Goal: Transaction & Acquisition: Purchase product/service

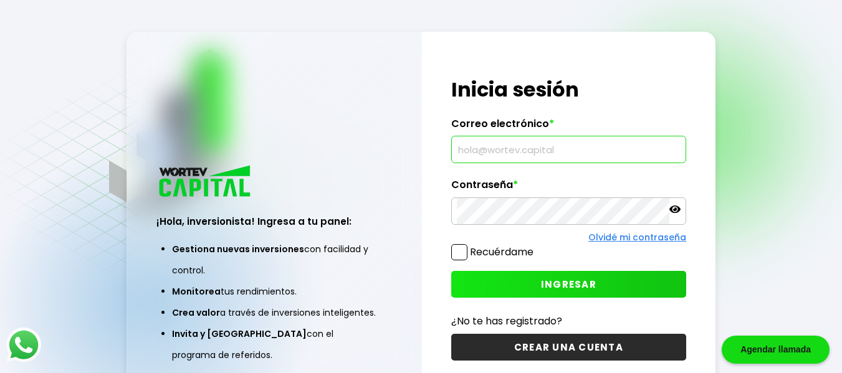
click at [562, 148] on input "text" at bounding box center [569, 150] width 224 height 26
type input "[EMAIL_ADDRESS][DOMAIN_NAME]"
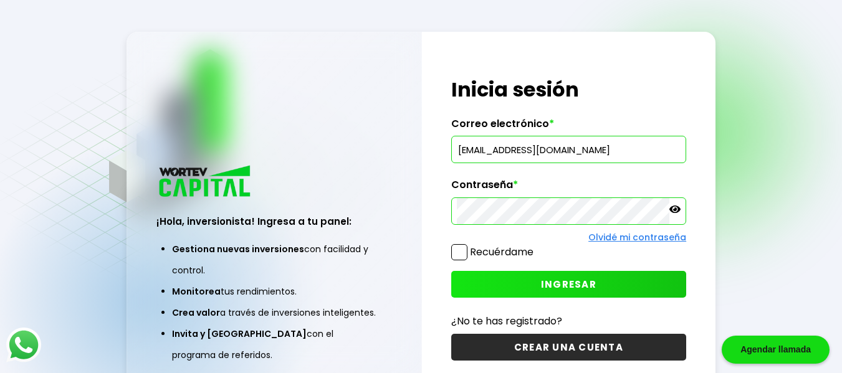
click at [560, 285] on span "INGRESAR" at bounding box center [568, 284] width 55 height 13
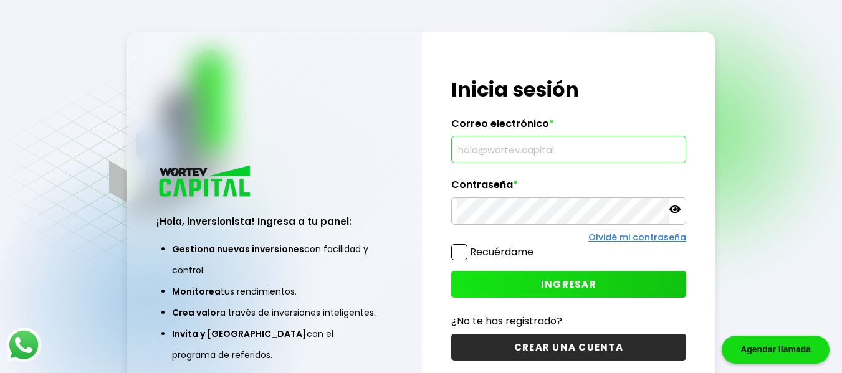
click at [574, 153] on input "text" at bounding box center [569, 150] width 224 height 26
type input "[EMAIL_ADDRESS][DOMAIN_NAME]"
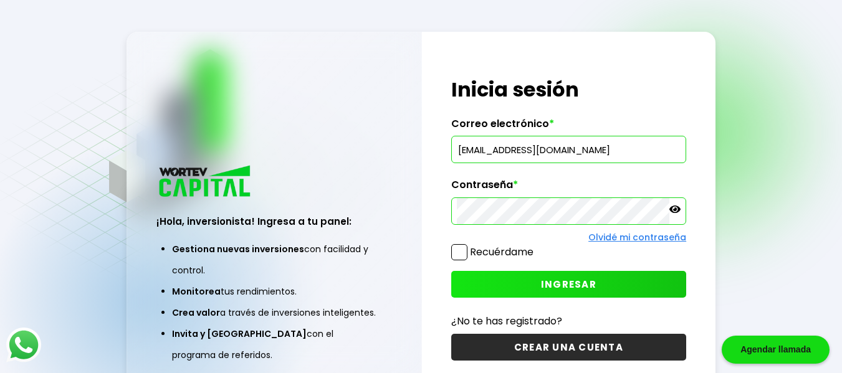
click at [579, 285] on span "INGRESAR" at bounding box center [568, 284] width 55 height 13
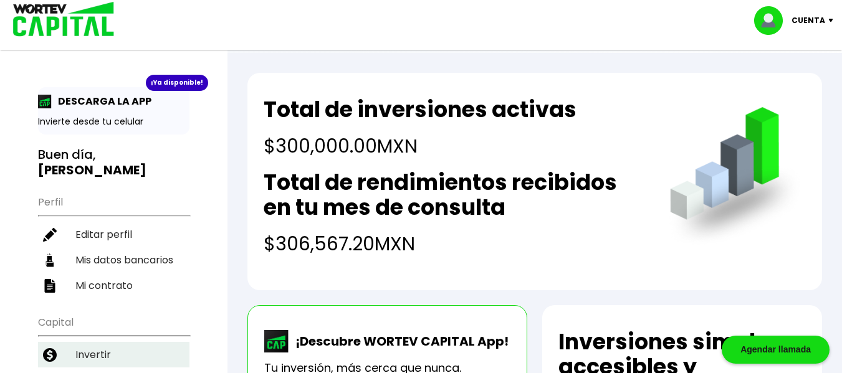
click at [155, 350] on li "Invertir" at bounding box center [113, 355] width 151 height 26
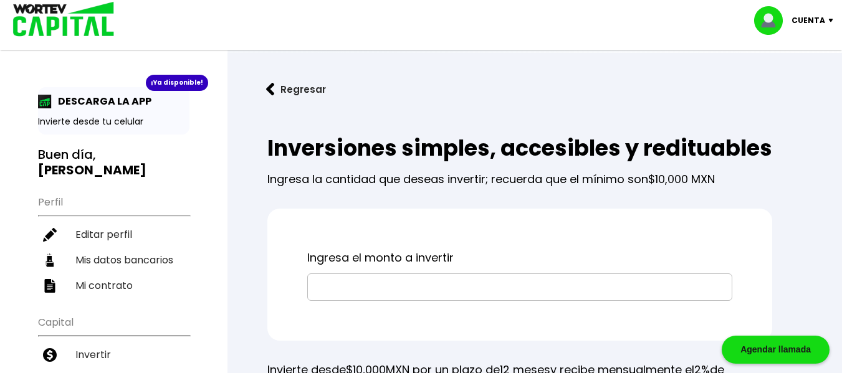
click at [344, 300] on input "text" at bounding box center [520, 287] width 414 height 26
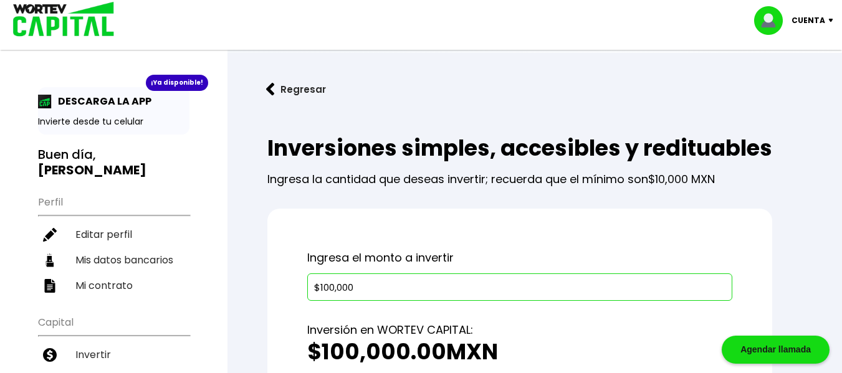
type input "$100,000"
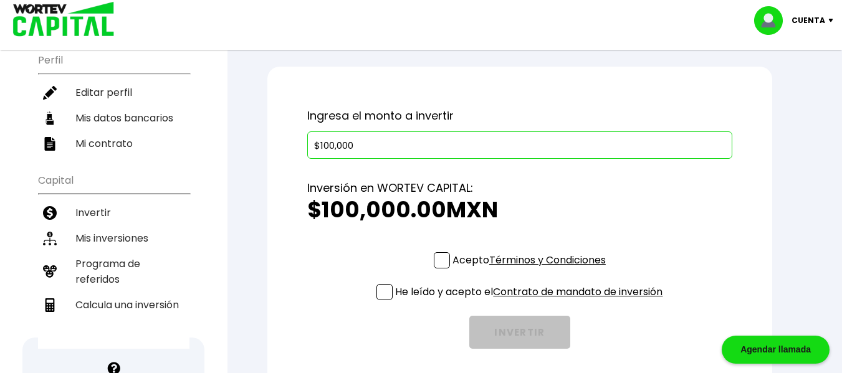
scroll to position [141, 0]
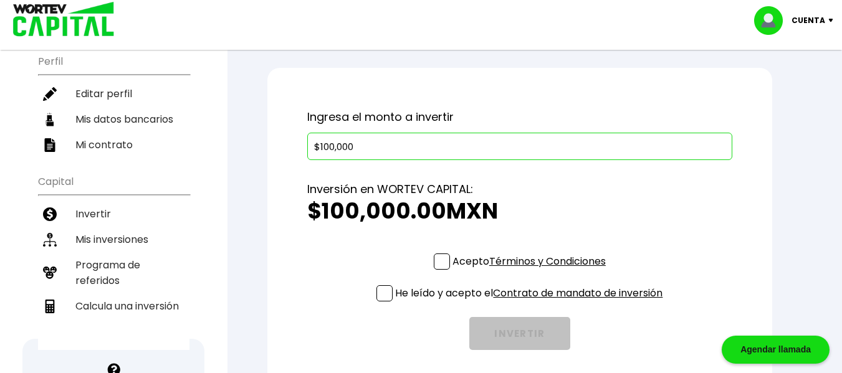
click at [441, 270] on span at bounding box center [442, 262] width 16 height 16
click at [532, 271] on input "Acepto Términos y Condiciones" at bounding box center [532, 271] width 0 height 0
click at [382, 302] on span at bounding box center [385, 294] width 16 height 16
click at [532, 303] on input "He leído y acepto el Contrato de mandato de inversión" at bounding box center [532, 303] width 0 height 0
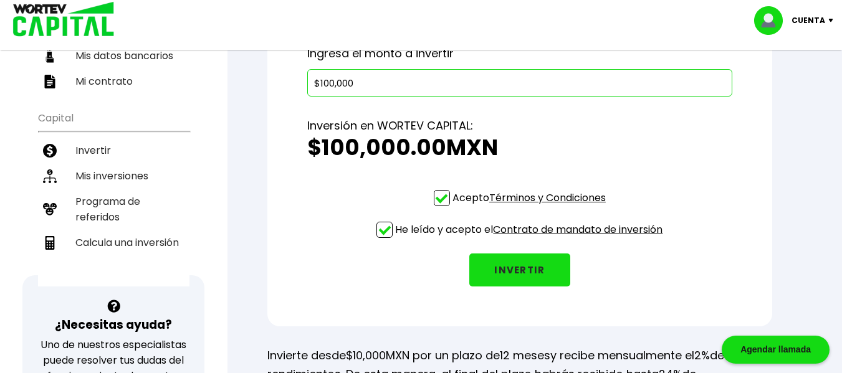
scroll to position [216, 0]
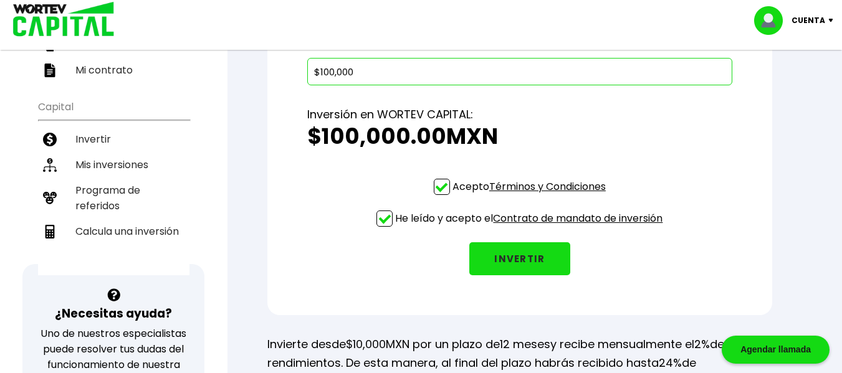
click at [524, 276] on button "INVERTIR" at bounding box center [519, 259] width 101 height 33
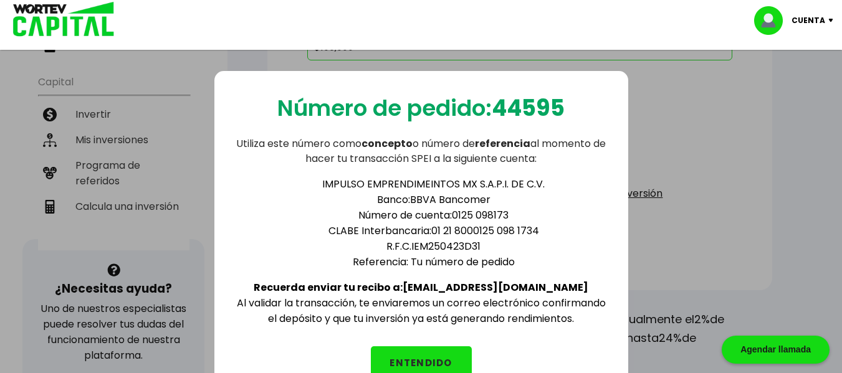
scroll to position [266, 0]
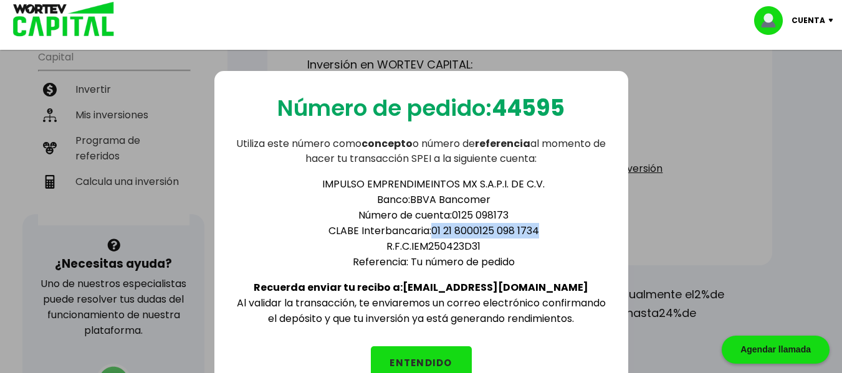
drag, startPoint x: 433, startPoint y: 230, endPoint x: 539, endPoint y: 230, distance: 105.4
click at [539, 230] on li "CLABE Interbancaria: 01 21 8000125 098 1734" at bounding box center [433, 231] width 349 height 16
copy li "01 21 8000125 098 1734"
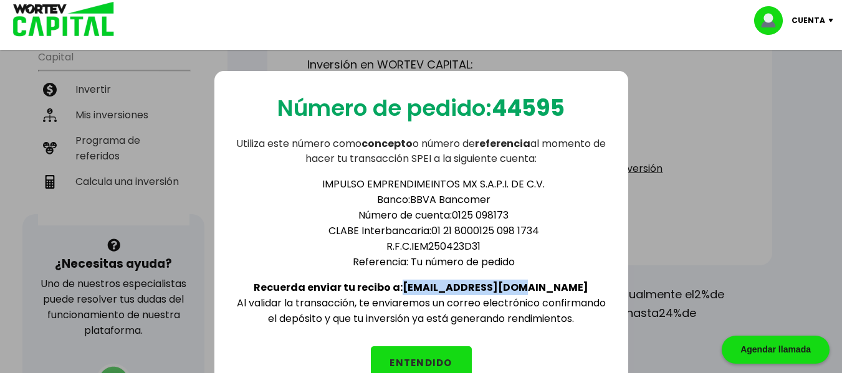
drag, startPoint x: 441, startPoint y: 290, endPoint x: 545, endPoint y: 289, distance: 104.1
click at [545, 289] on b "Recuerda enviar tu recibo a: [EMAIL_ADDRESS][DOMAIN_NAME]" at bounding box center [421, 288] width 335 height 14
copy b "[EMAIL_ADDRESS][DOMAIN_NAME]"
click at [437, 360] on button "ENTENDIDO" at bounding box center [421, 363] width 101 height 33
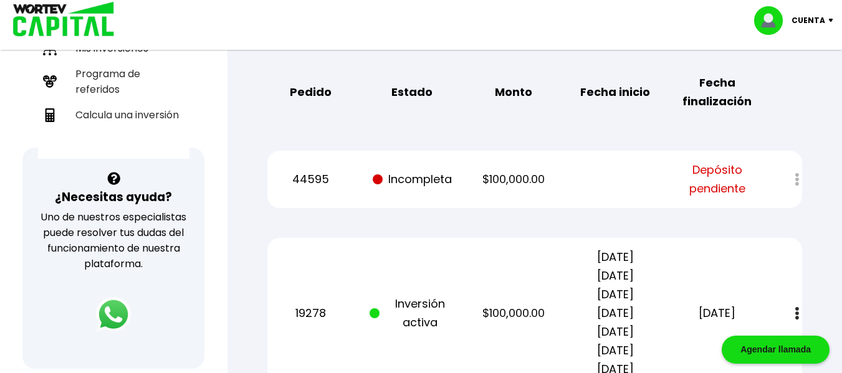
scroll to position [340, 0]
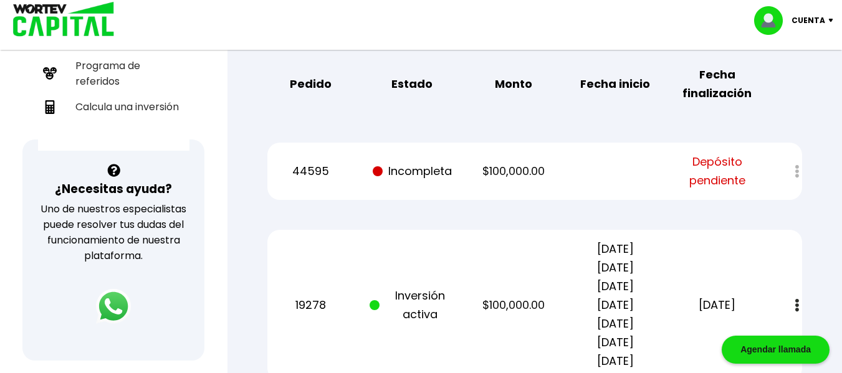
click at [805, 21] on p "Cuenta" at bounding box center [809, 20] width 34 height 19
click at [779, 86] on li "Cerrar sesión" at bounding box center [796, 83] width 100 height 26
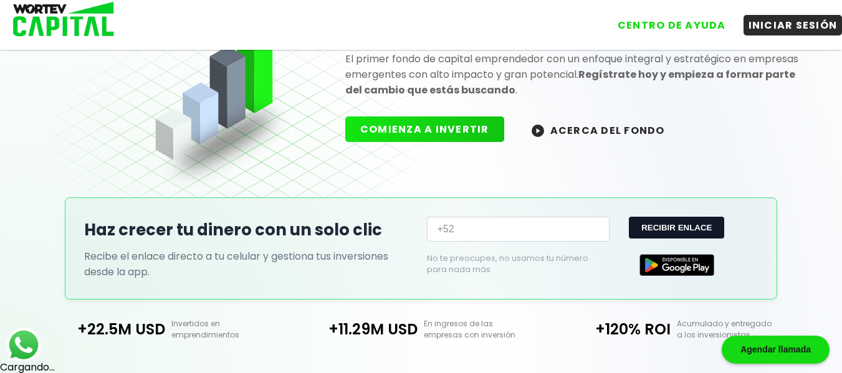
scroll to position [340, 0]
